Goal: Transaction & Acquisition: Purchase product/service

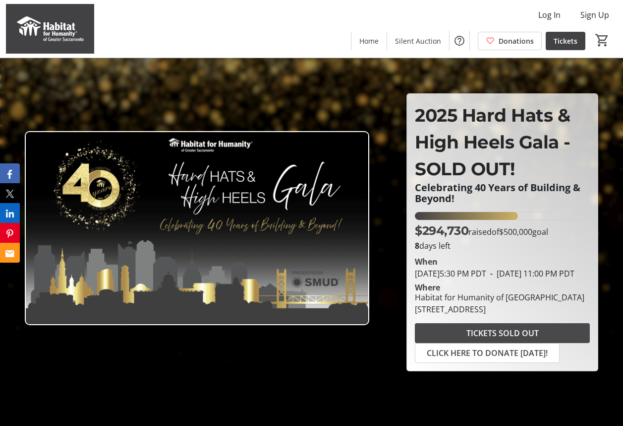
click at [498, 338] on span "TICKETS SOLD OUT" at bounding box center [503, 333] width 72 height 12
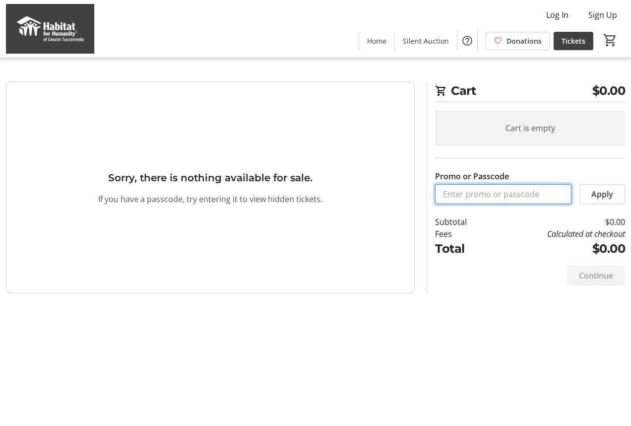
click at [491, 191] on input "Promo or Passcode" at bounding box center [503, 194] width 136 height 20
type input "Vaughan25"
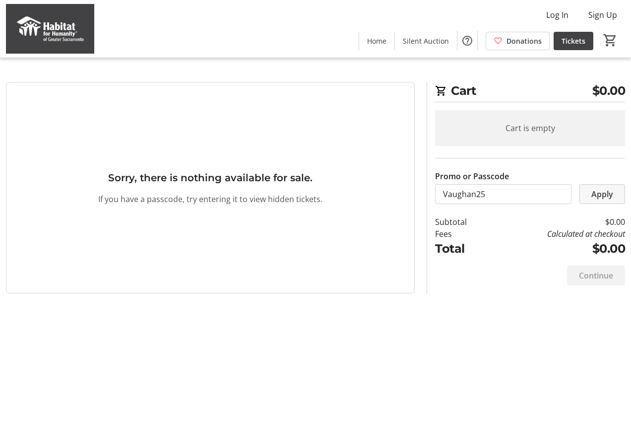
click at [605, 194] on span "Apply" at bounding box center [602, 194] width 22 height 12
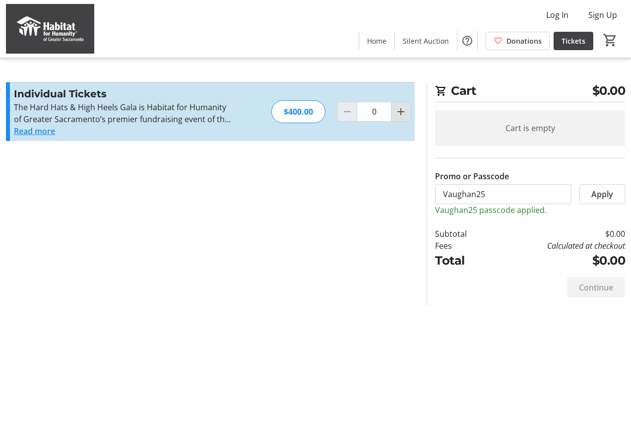
click at [403, 111] on mat-icon "Increment by one" at bounding box center [401, 112] width 12 height 12
type input "1"
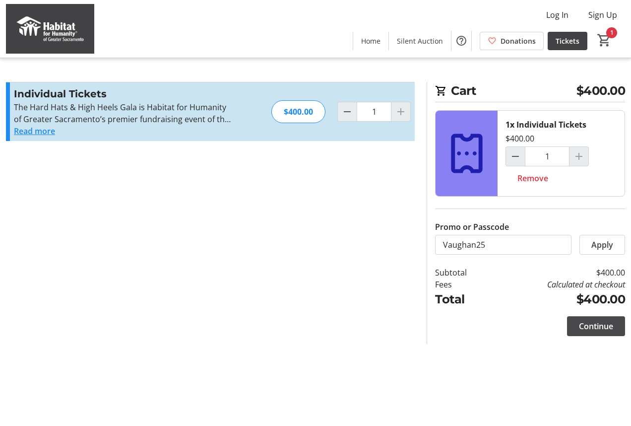
click at [600, 327] on span "Continue" at bounding box center [596, 326] width 34 height 12
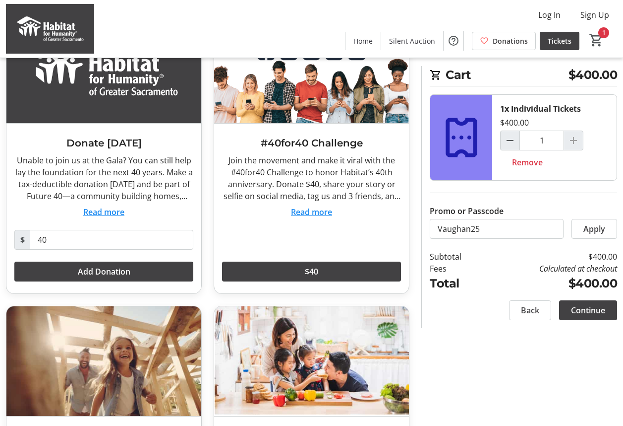
scroll to position [99, 0]
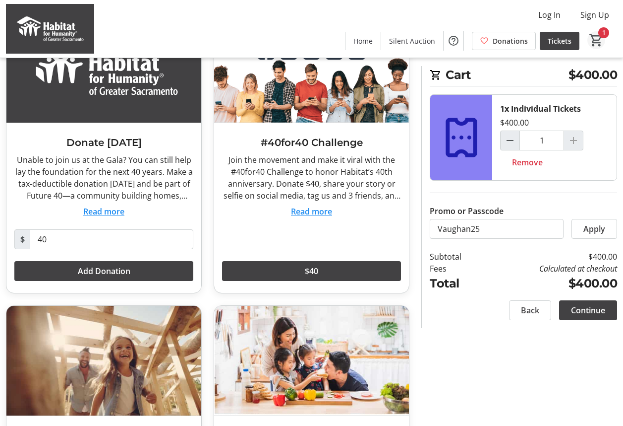
click at [599, 34] on mat-icon "1" at bounding box center [596, 40] width 15 height 15
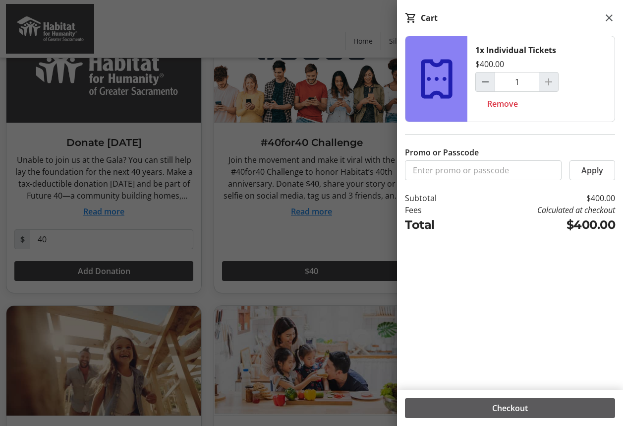
click at [518, 406] on span "Checkout" at bounding box center [510, 408] width 36 height 12
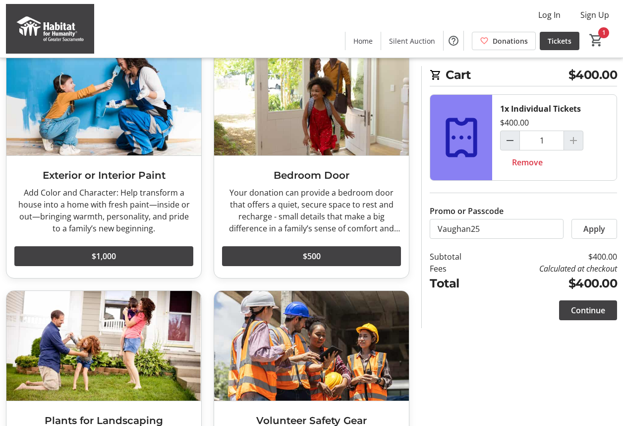
scroll to position [1250, 0]
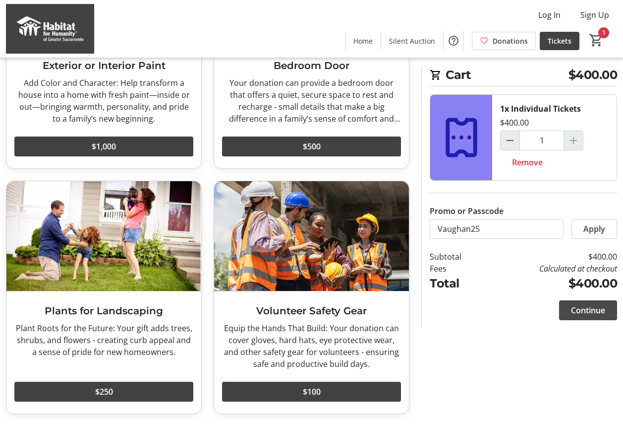
click at [585, 312] on span "Continue" at bounding box center [588, 310] width 34 height 12
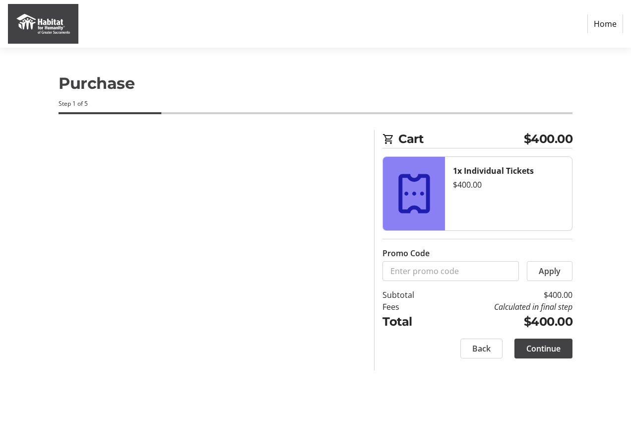
select select
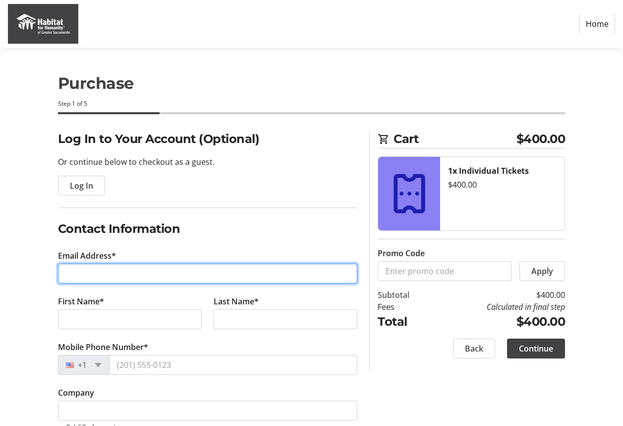
click at [148, 269] on input "Email Address*" at bounding box center [208, 273] width 300 height 20
type input "[EMAIL_ADDRESS][DOMAIN_NAME]"
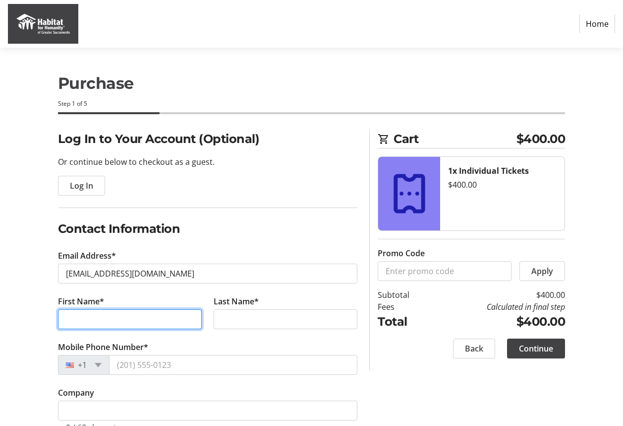
type input "[PERSON_NAME]"
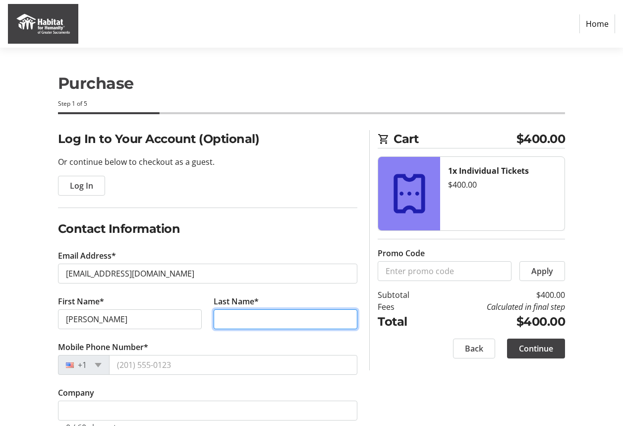
type input "[PERSON_NAME]"
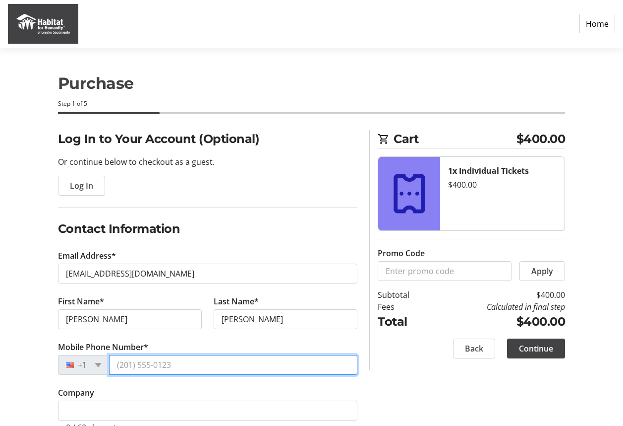
type input "[PHONE_NUMBER]"
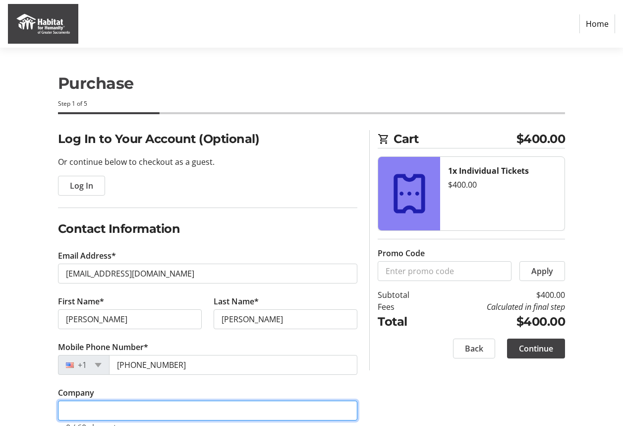
type input "6"
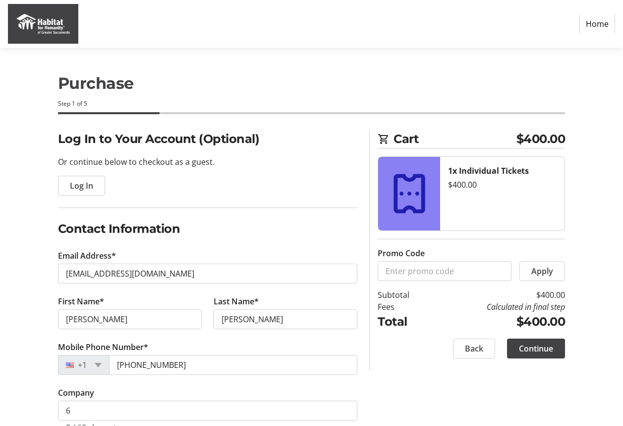
type input "[STREET_ADDRESS]"
type input "[GEOGRAPHIC_DATA], [GEOGRAPHIC_DATA]"
type input "95820"
select select "US"
select select "CA"
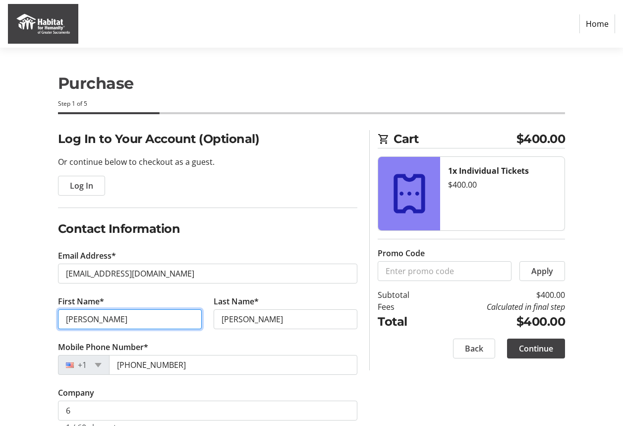
drag, startPoint x: 108, startPoint y: 311, endPoint x: 52, endPoint y: 310, distance: 56.1
click at [52, 310] on tr-form-field "First Name* [PERSON_NAME]" at bounding box center [130, 318] width 156 height 46
type input "[PERSON_NAME]"
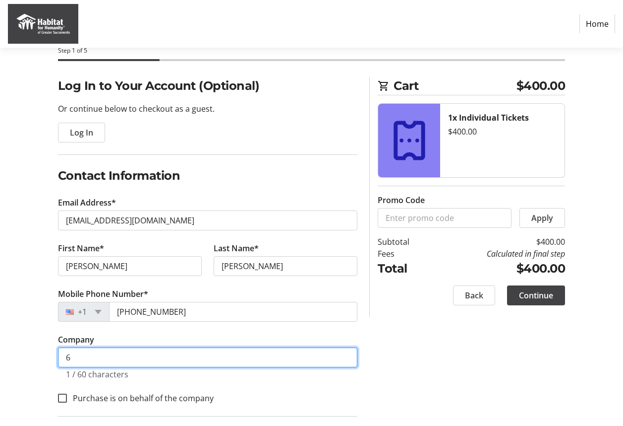
scroll to position [149, 0]
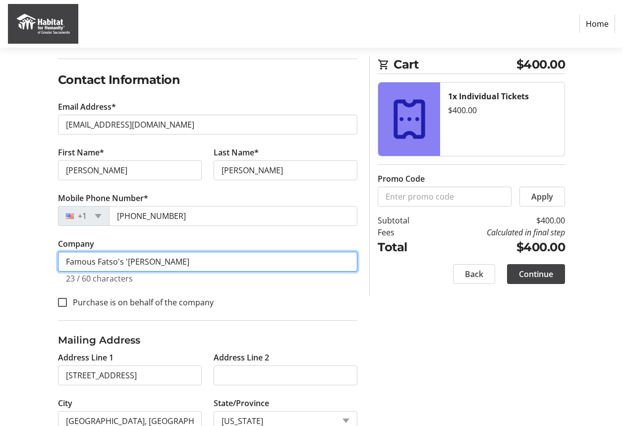
type input "Famous Fatso's '[PERSON_NAME]"
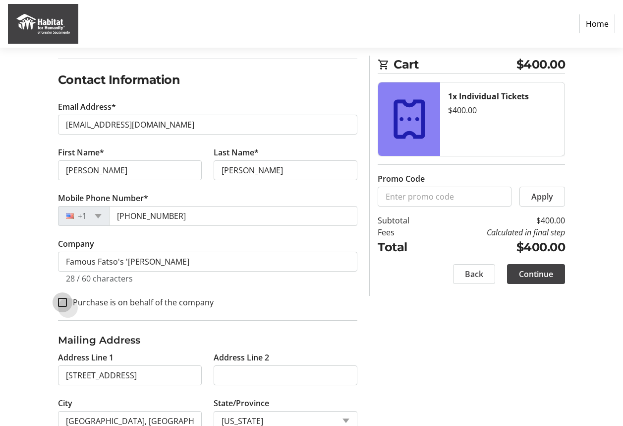
click at [59, 301] on input "Purchase is on behalf of the company" at bounding box center [62, 302] width 9 height 9
checkbox input "true"
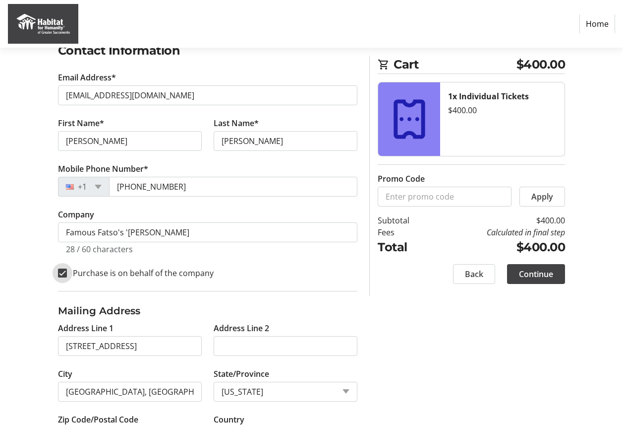
scroll to position [223, 0]
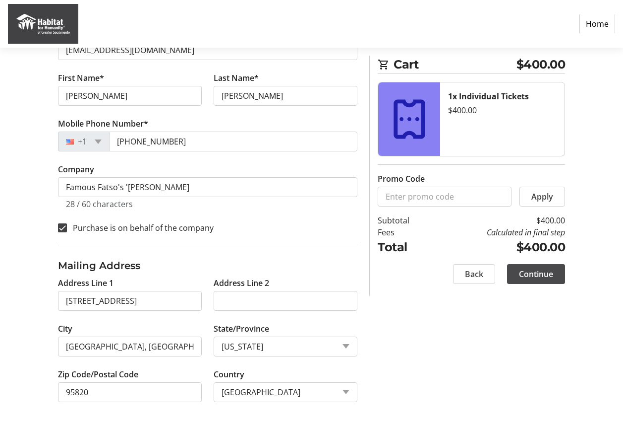
click at [535, 272] on span "Continue" at bounding box center [536, 274] width 34 height 12
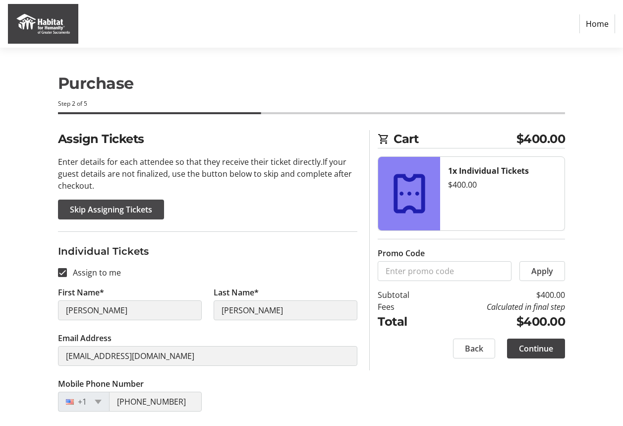
scroll to position [198, 0]
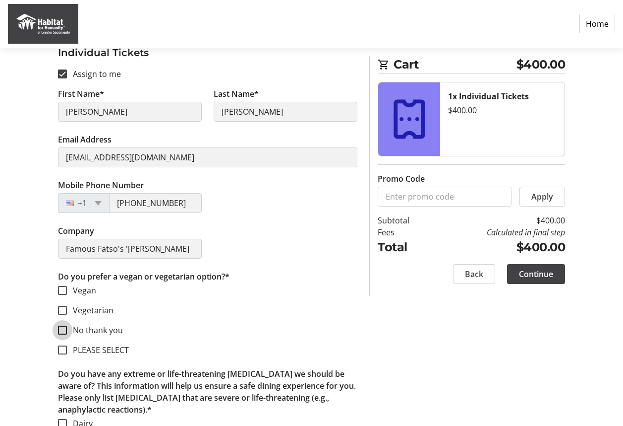
click at [62, 331] on input "No thank you" at bounding box center [62, 329] width 9 height 9
checkbox input "true"
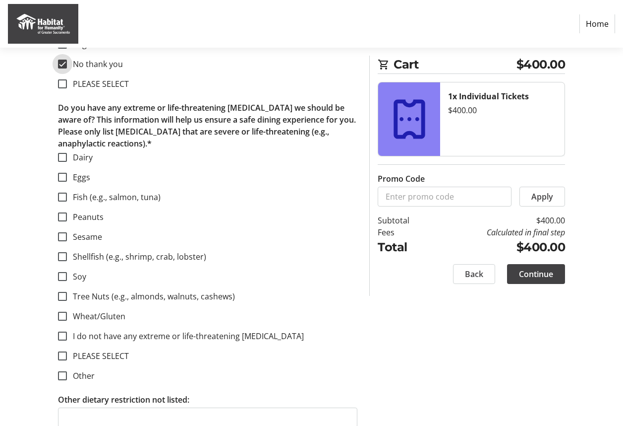
scroll to position [478, 0]
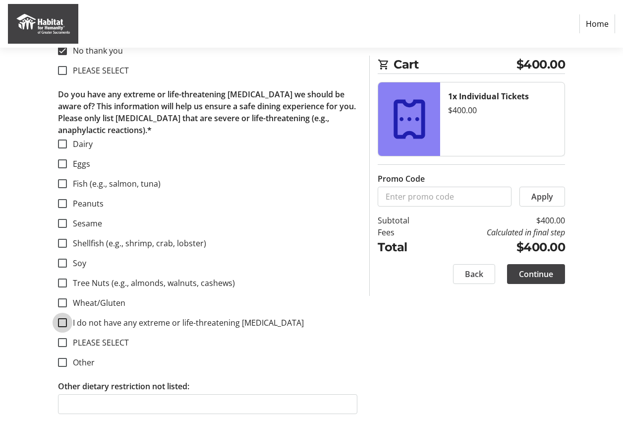
click at [61, 324] on input "I do not have any extreme or life-threatening [MEDICAL_DATA]" at bounding box center [62, 322] width 9 height 9
checkbox input "true"
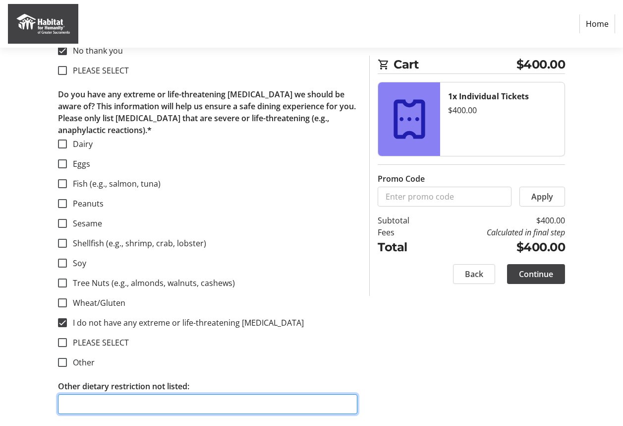
click at [138, 406] on input "Other dietary restriction not listed:" at bounding box center [208, 404] width 300 height 20
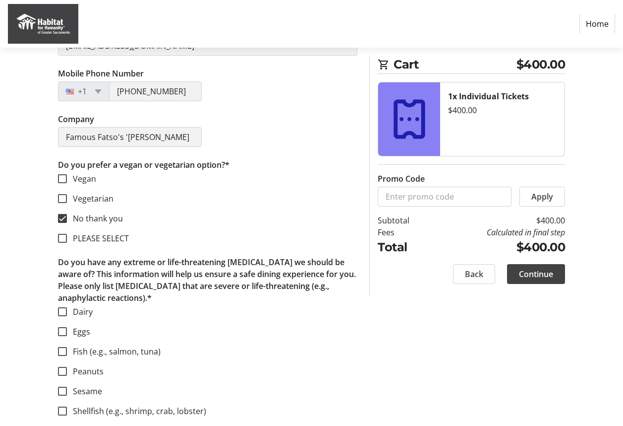
scroll to position [279, 0]
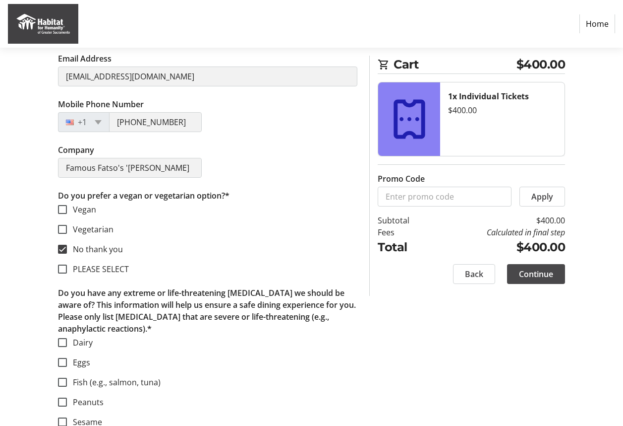
type input "None (bring it all on, for now, until further notice!! :-))"
click at [534, 277] on span "Continue" at bounding box center [536, 274] width 34 height 12
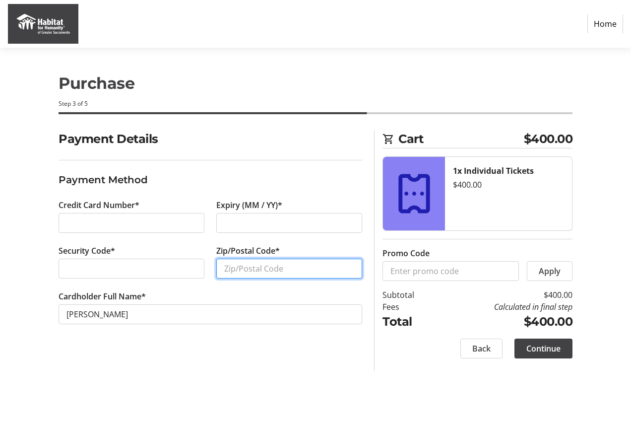
click at [251, 267] on input "Zip/Postal Code*" at bounding box center [289, 268] width 146 height 20
type input "95820"
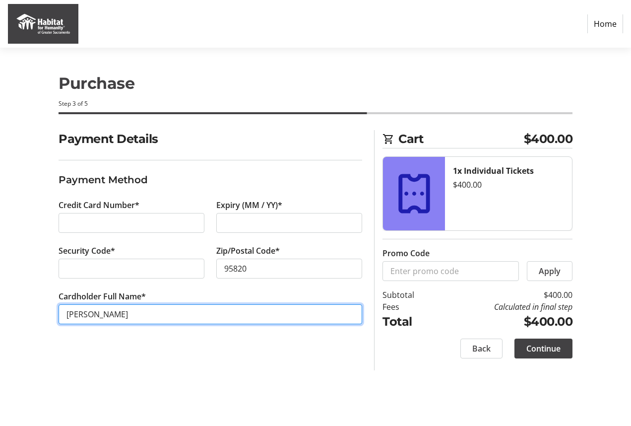
drag, startPoint x: 148, startPoint y: 315, endPoint x: 52, endPoint y: 317, distance: 96.7
click at [52, 317] on div "Payment Details Payment Method Credit Card Number* Expiry (MM / YY)* Security C…" at bounding box center [315, 250] width 631 height 240
type input "Famous Fatso's"
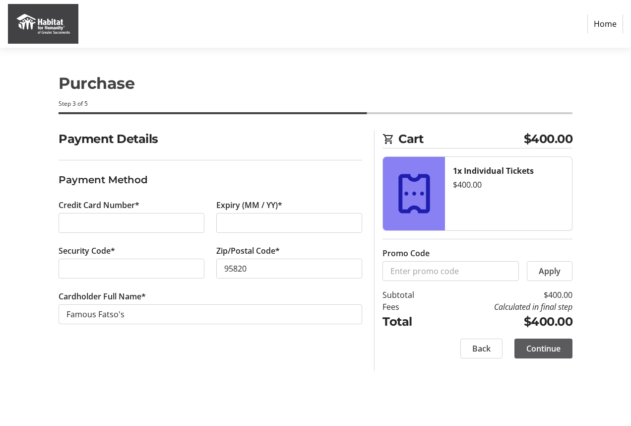
click at [540, 345] on span "Continue" at bounding box center [543, 348] width 34 height 12
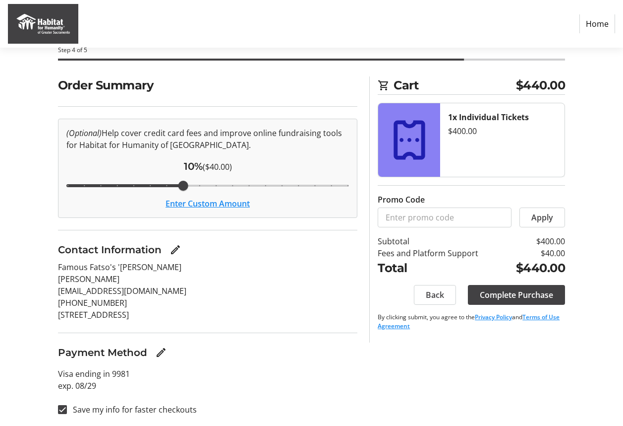
scroll to position [55, 0]
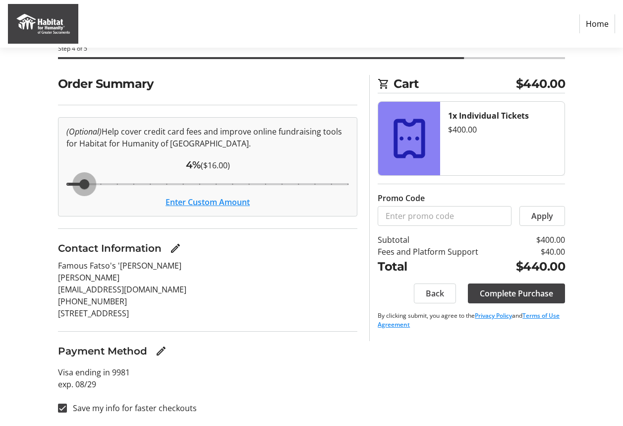
drag, startPoint x: 181, startPoint y: 182, endPoint x: 73, endPoint y: 176, distance: 107.3
click at [78, 176] on input "Cover fees percentage" at bounding box center [208, 184] width 304 height 22
drag, startPoint x: 83, startPoint y: 184, endPoint x: 65, endPoint y: 183, distance: 17.9
type input "3"
click at [65, 183] on input "Cover fees percentage" at bounding box center [208, 184] width 304 height 22
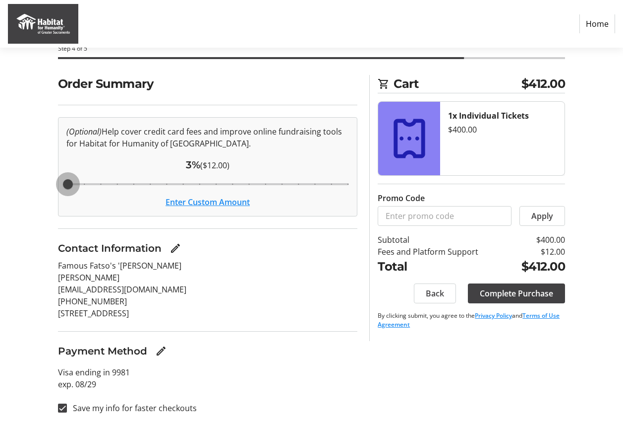
drag, startPoint x: 68, startPoint y: 183, endPoint x: 59, endPoint y: 183, distance: 9.4
click at [60, 183] on input "Cover fees percentage" at bounding box center [208, 184] width 304 height 22
click at [178, 203] on button "Enter Custom Amount" at bounding box center [208, 202] width 84 height 12
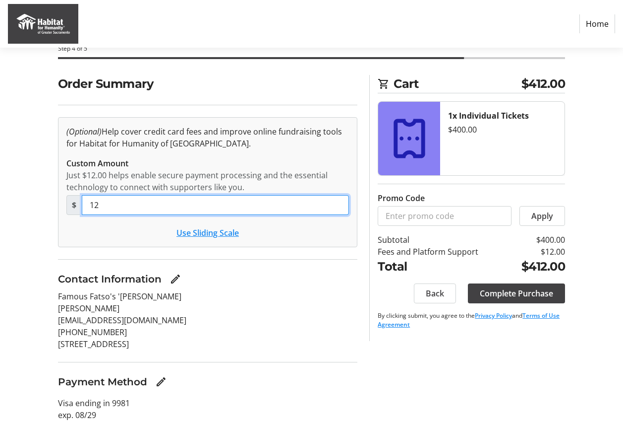
drag, startPoint x: 111, startPoint y: 203, endPoint x: 72, endPoint y: 210, distance: 38.8
click at [72, 210] on div "$ 12" at bounding box center [207, 205] width 283 height 20
type input "0"
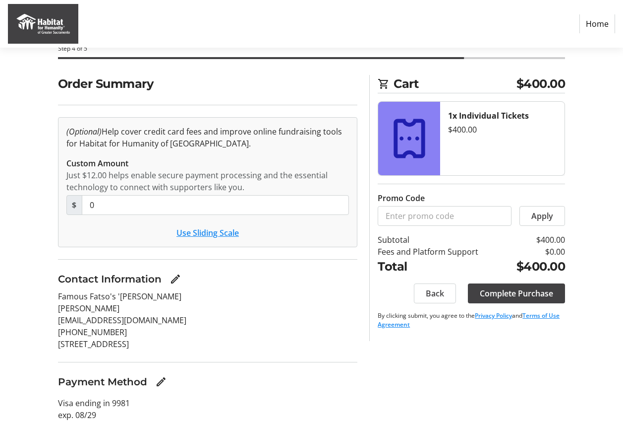
click at [189, 232] on button "Use Sliding Scale" at bounding box center [208, 233] width 62 height 12
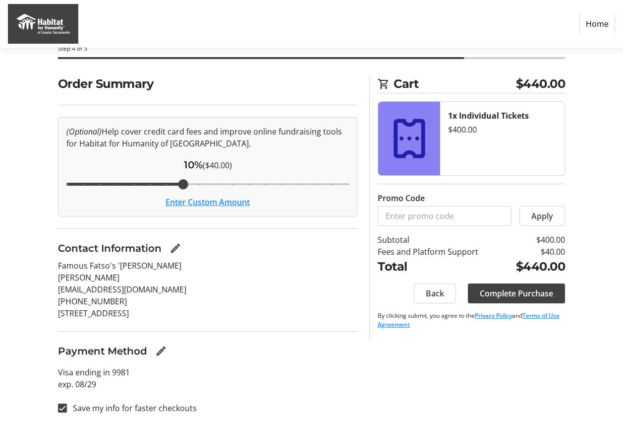
click at [199, 198] on button "Enter Custom Amount" at bounding box center [208, 202] width 84 height 12
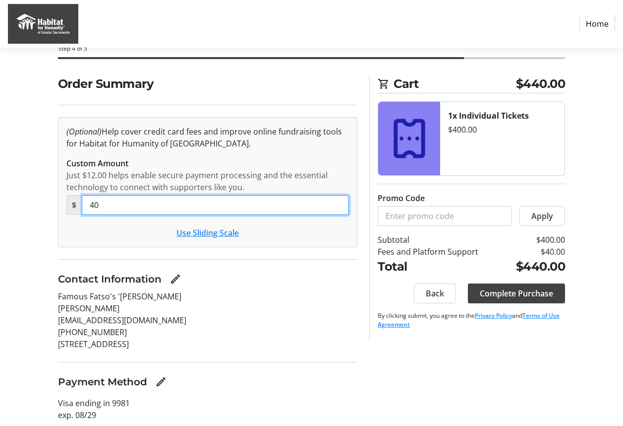
drag, startPoint x: 123, startPoint y: 202, endPoint x: 86, endPoint y: 207, distance: 37.1
click at [86, 207] on input "40" at bounding box center [216, 205] width 268 height 20
type input "12"
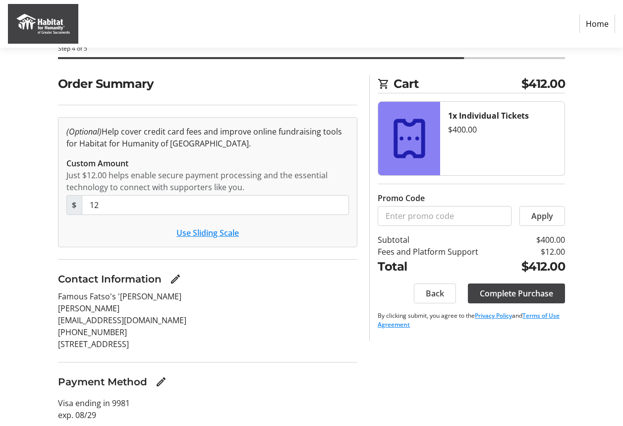
click at [197, 235] on button "Use Sliding Scale" at bounding box center [208, 233] width 62 height 12
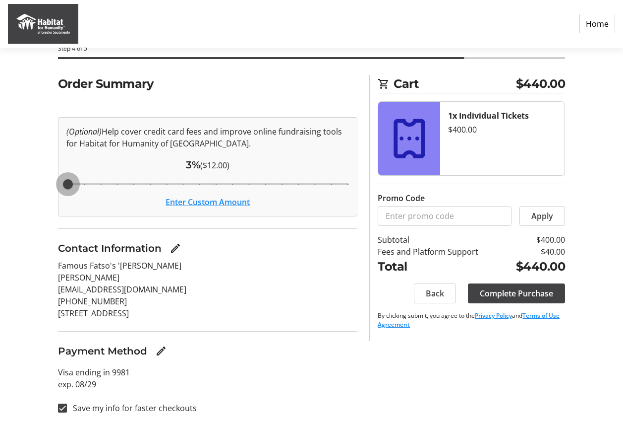
drag, startPoint x: 183, startPoint y: 180, endPoint x: 37, endPoint y: 168, distance: 146.3
type input "3"
click at [56, 173] on input "Cover fees percentage" at bounding box center [208, 184] width 304 height 22
click at [498, 291] on span "Complete Purchase" at bounding box center [516, 293] width 73 height 12
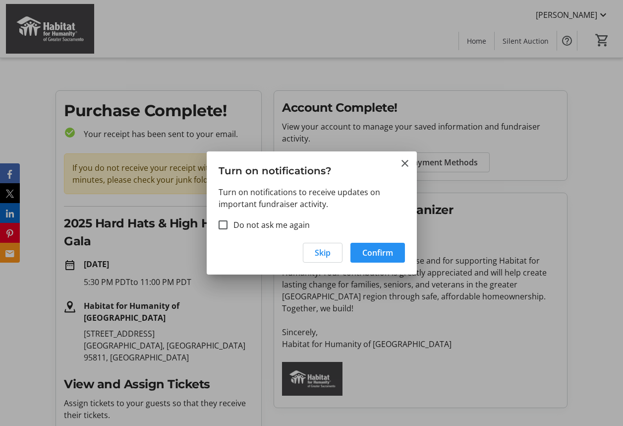
click at [371, 252] on span "Confirm" at bounding box center [378, 252] width 31 height 12
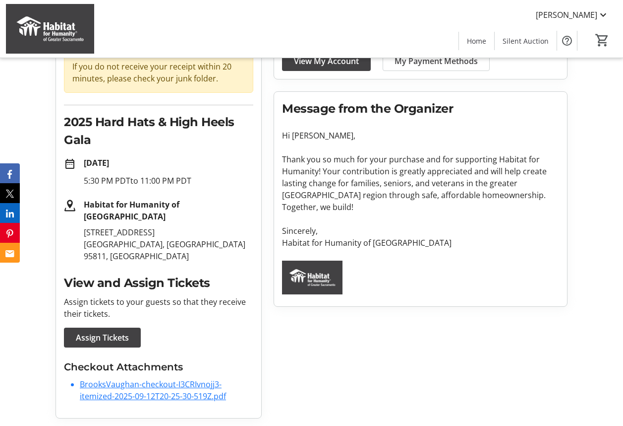
scroll to position [102, 0]
click at [146, 385] on link "BrooksVaughan-checkout-I3CRIvnojj3-itemized-2025-09-12T20-25-30-519Z.pdf" at bounding box center [153, 389] width 146 height 23
